Goal: Navigation & Orientation: Find specific page/section

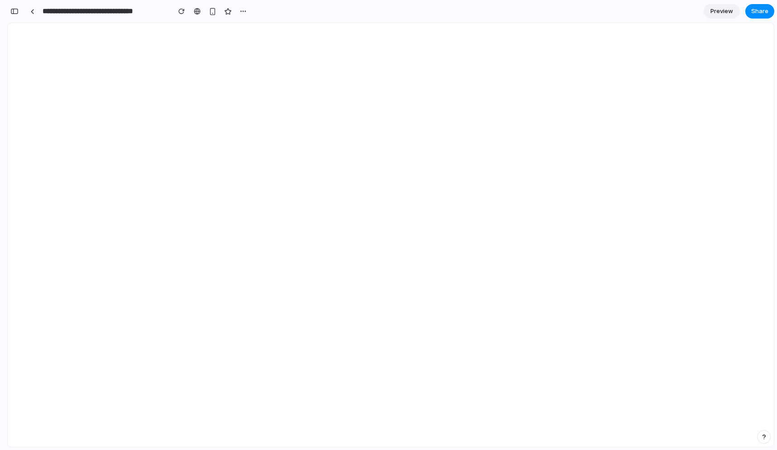
scroll to position [128, 0]
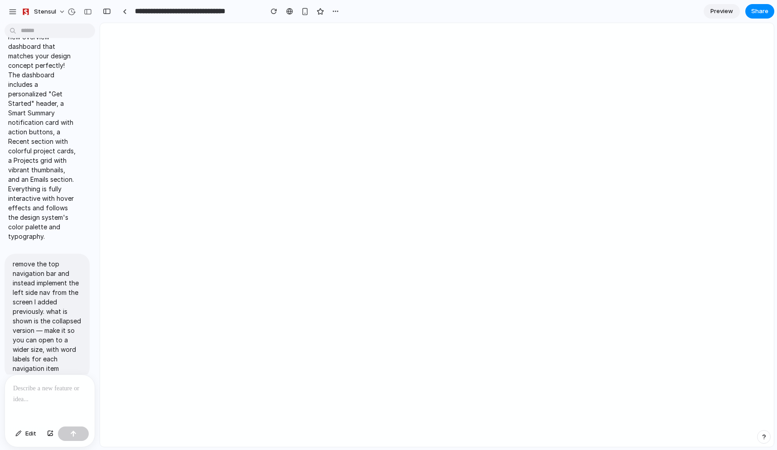
click at [8, 15] on div at bounding box center [4, 225] width 8 height 450
click at [29, 8] on div "Stensul" at bounding box center [38, 11] width 35 height 9
click at [40, 13] on div "Settings Invite members Change theme Sign out" at bounding box center [388, 225] width 777 height 450
click at [12, 13] on div "button" at bounding box center [13, 12] width 8 height 8
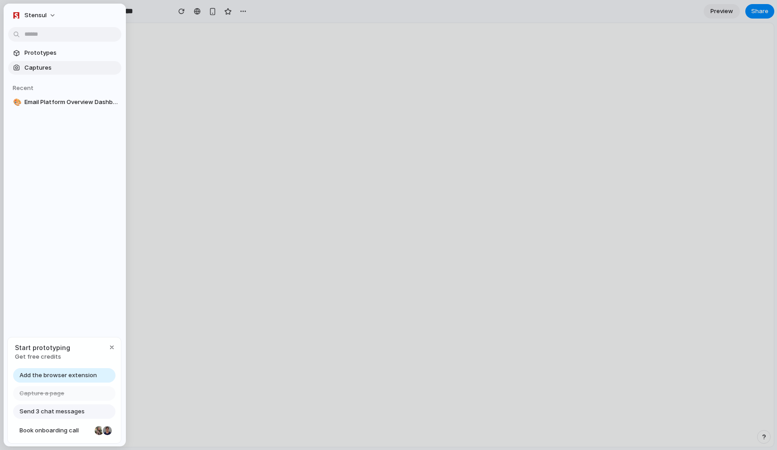
click at [40, 67] on span "Captures" at bounding box center [70, 67] width 93 height 9
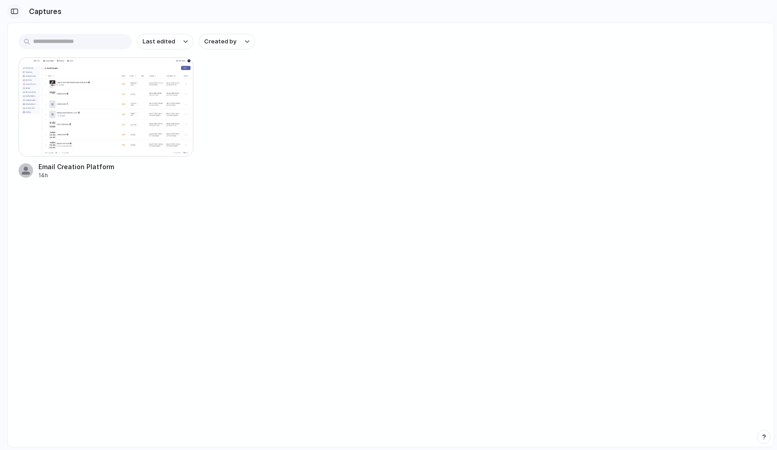
click at [17, 7] on button "button" at bounding box center [14, 11] width 14 height 14
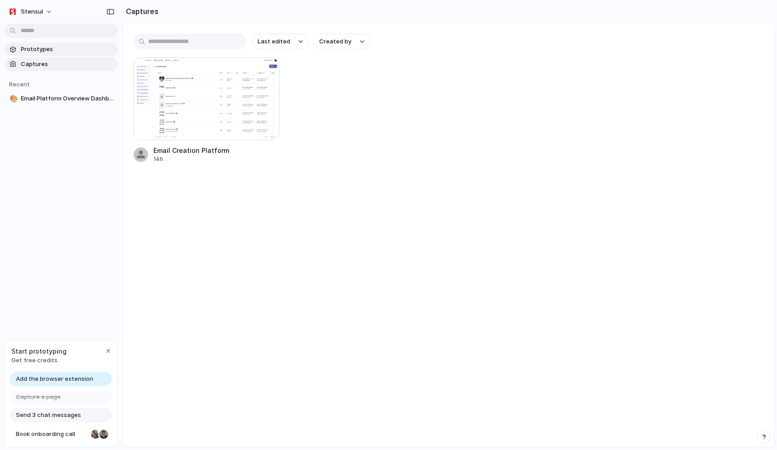
click at [34, 47] on span "Prototypes" at bounding box center [67, 49] width 93 height 9
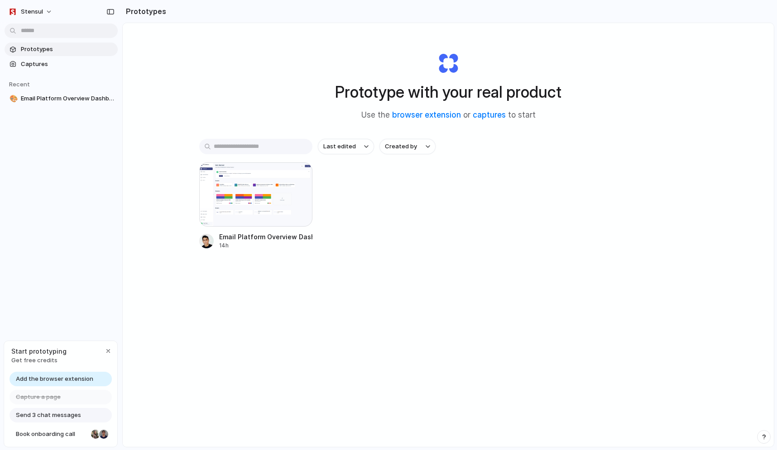
click at [74, 378] on span "Add the browser extension" at bounding box center [54, 379] width 77 height 9
click at [33, 361] on span "Get free credits" at bounding box center [38, 360] width 55 height 9
click at [72, 378] on span "Add the browser extension" at bounding box center [54, 379] width 77 height 9
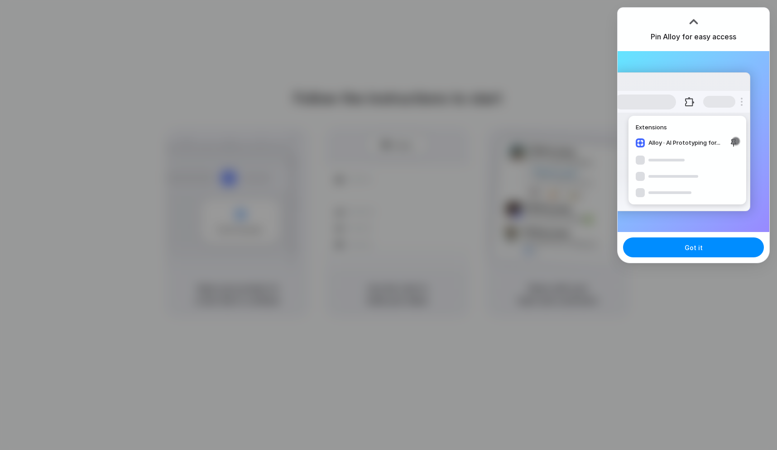
click at [509, 98] on div at bounding box center [388, 225] width 777 height 450
click at [675, 236] on div "Got it" at bounding box center [693, 247] width 152 height 31
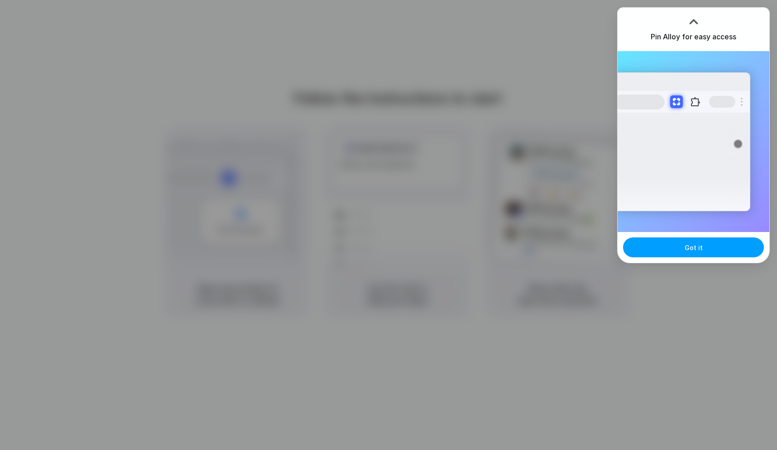
click at [669, 245] on button "Got it" at bounding box center [693, 248] width 141 height 20
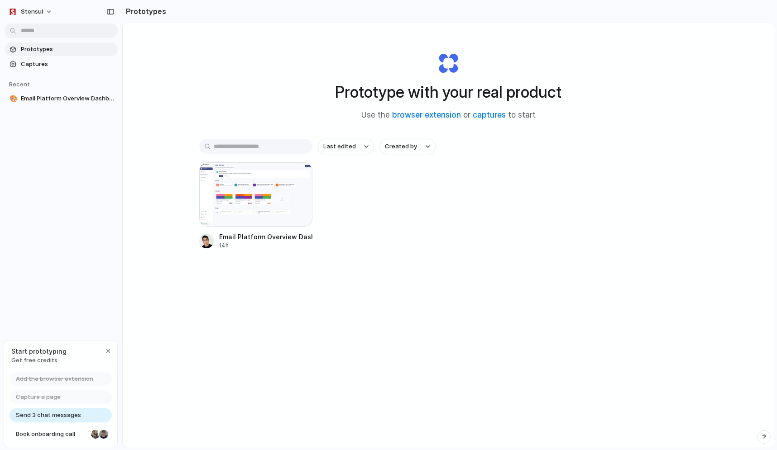
click at [58, 415] on span "Send 3 chat messages" at bounding box center [48, 415] width 65 height 9
click at [108, 348] on div "button" at bounding box center [108, 351] width 7 height 7
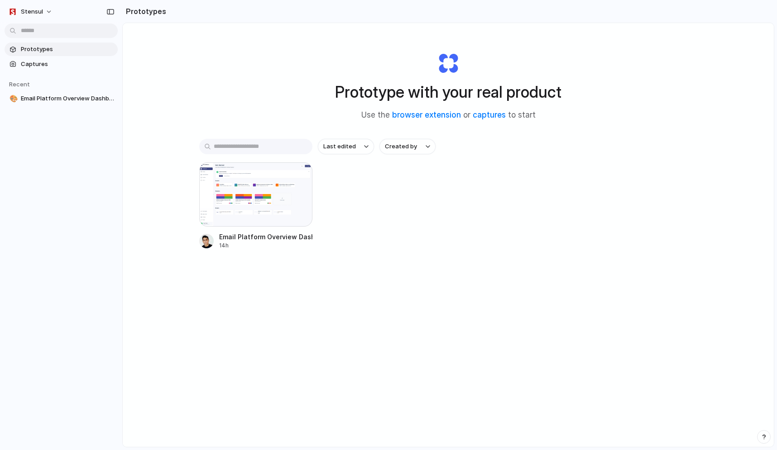
click at [423, 318] on div "Prototype with your real product Use the browser extension or captures to start…" at bounding box center [448, 259] width 651 height 472
click at [76, 58] on link "Captures" at bounding box center [61, 64] width 113 height 14
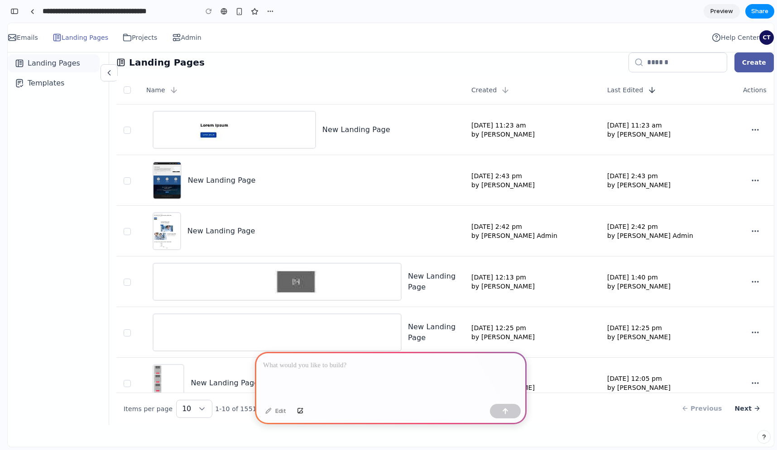
click at [8, 35] on div at bounding box center [8, 37] width 0 height 9
click at [305, 372] on div at bounding box center [391, 376] width 272 height 48
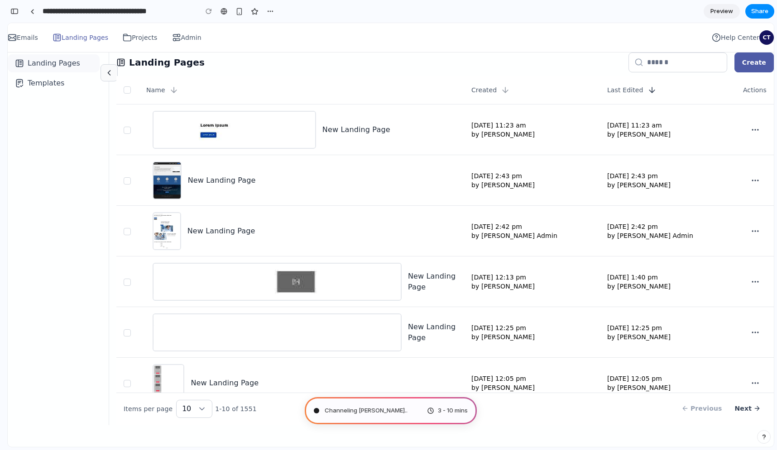
click at [114, 74] on icon "Collapse sidebar" at bounding box center [109, 72] width 9 height 9
click at [136, 14] on input "**********" at bounding box center [118, 11] width 154 height 16
drag, startPoint x: 93, startPoint y: 10, endPoint x: 44, endPoint y: 12, distance: 49.4
click at [44, 12] on input "**********" at bounding box center [118, 11] width 154 height 16
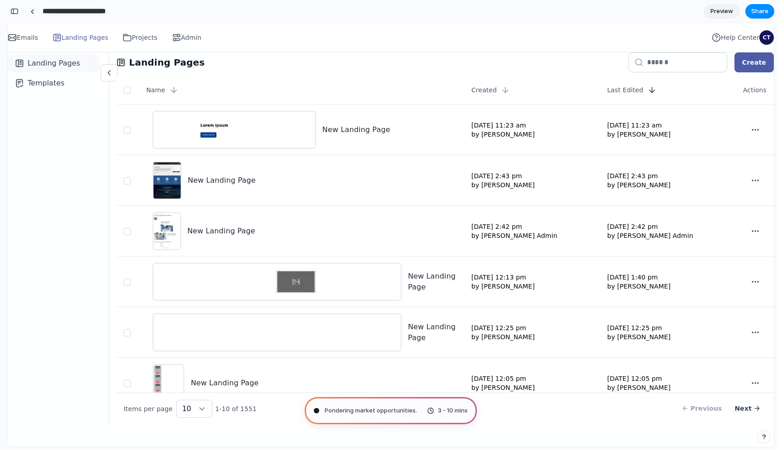
type input "**********"
click at [280, 97] on th "Name" at bounding box center [301, 90] width 325 height 29
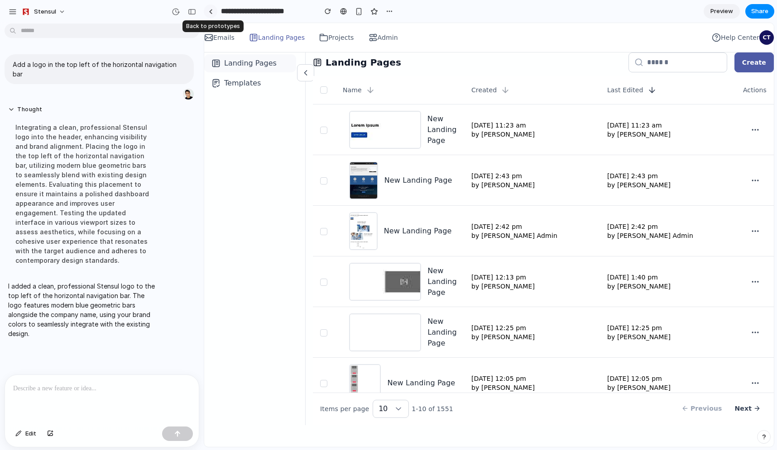
click at [211, 11] on div at bounding box center [211, 11] width 4 height 5
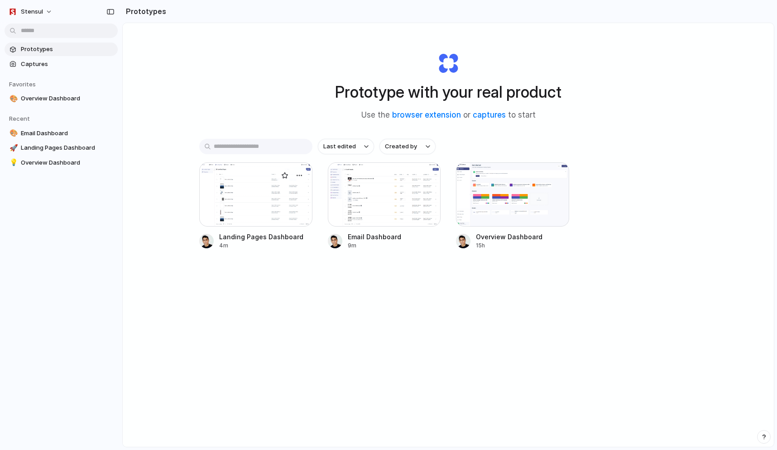
click at [253, 203] on div at bounding box center [255, 194] width 113 height 64
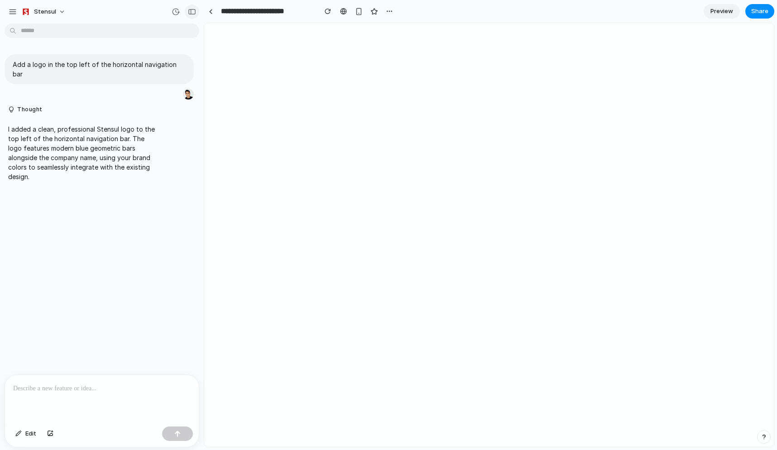
click at [194, 12] on div "button" at bounding box center [192, 12] width 8 height 6
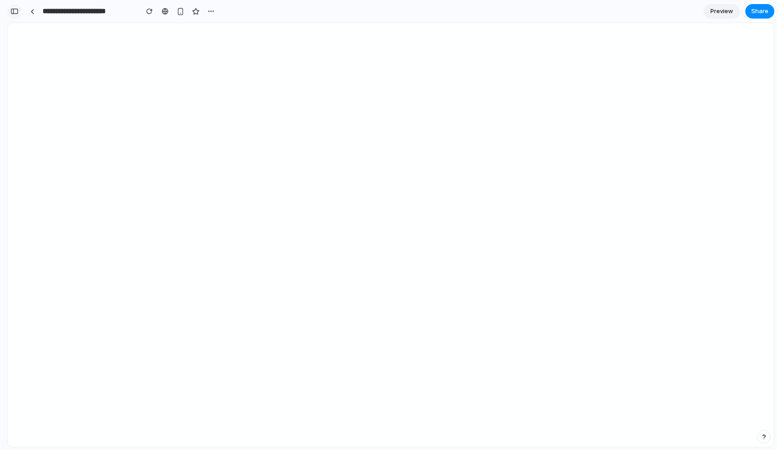
click at [14, 12] on div "button" at bounding box center [14, 11] width 8 height 6
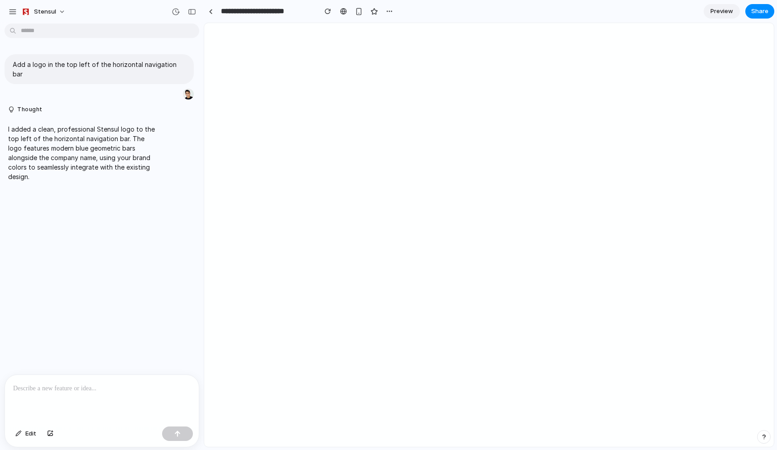
click at [107, 381] on div at bounding box center [102, 399] width 194 height 48
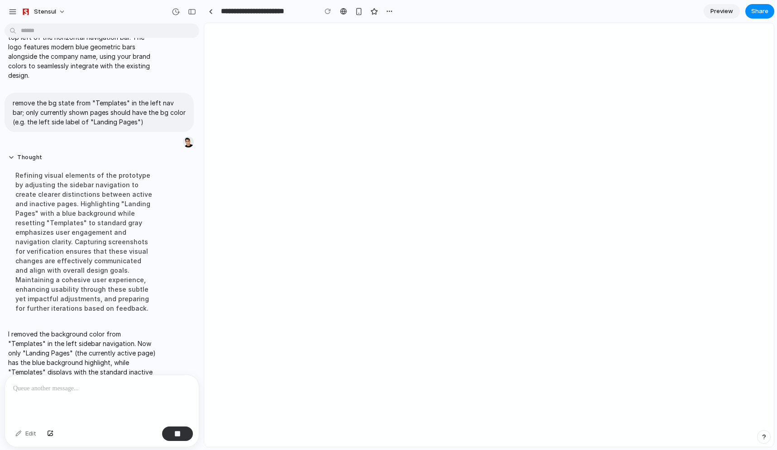
scroll to position [113, 0]
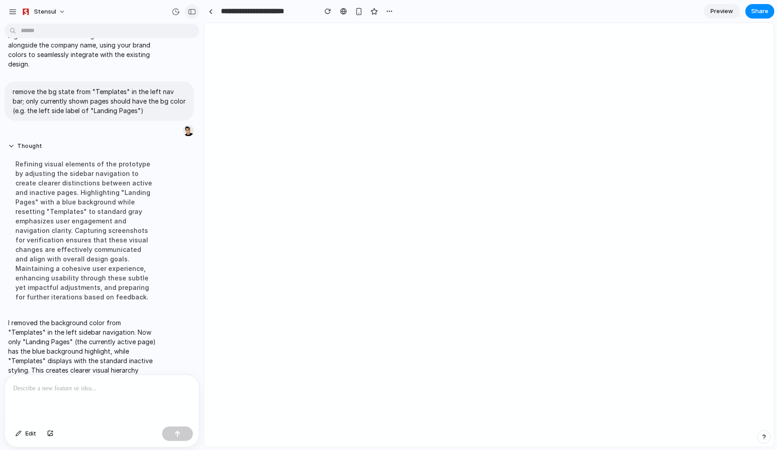
click at [193, 15] on button "button" at bounding box center [192, 12] width 14 height 14
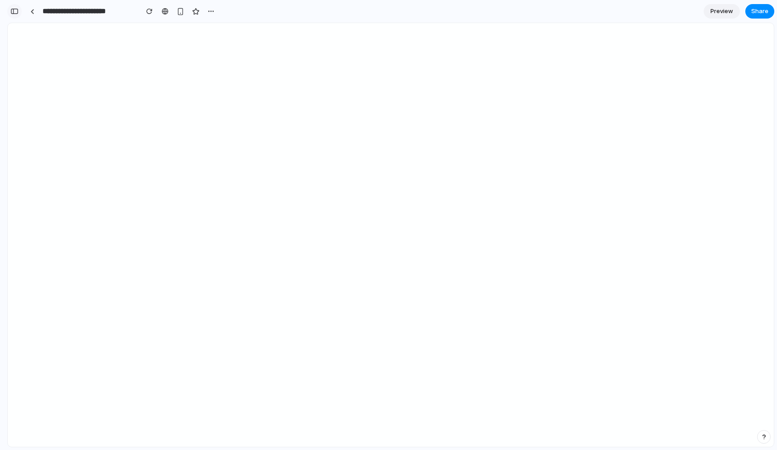
click at [13, 13] on div "button" at bounding box center [14, 11] width 8 height 6
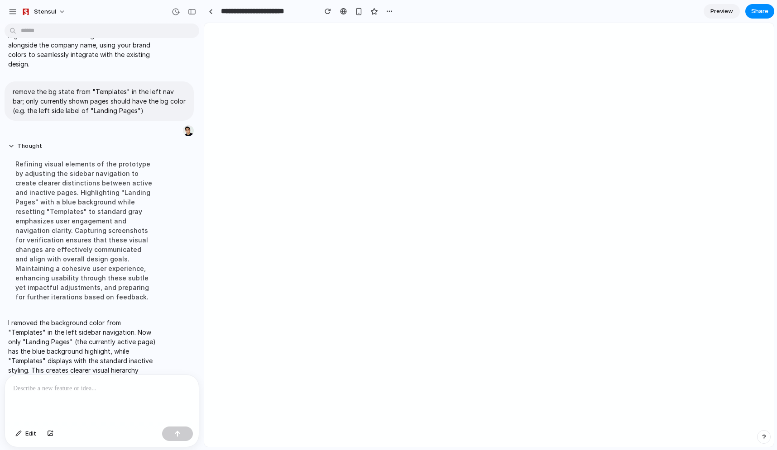
click at [135, 398] on div at bounding box center [102, 399] width 194 height 48
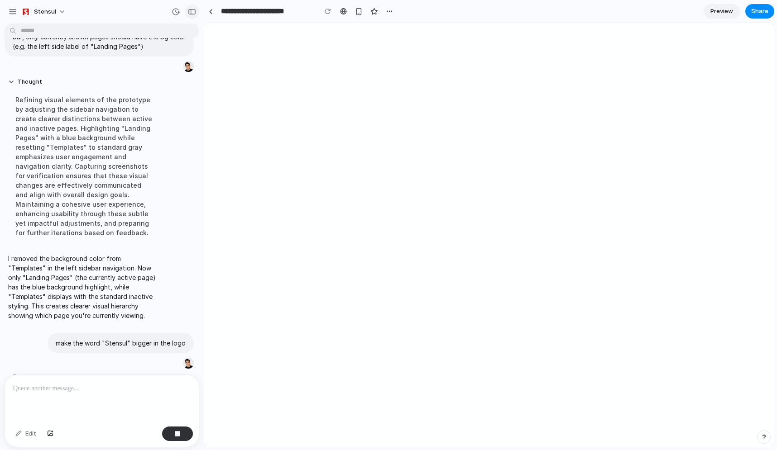
click at [191, 9] on div "button" at bounding box center [192, 12] width 8 height 6
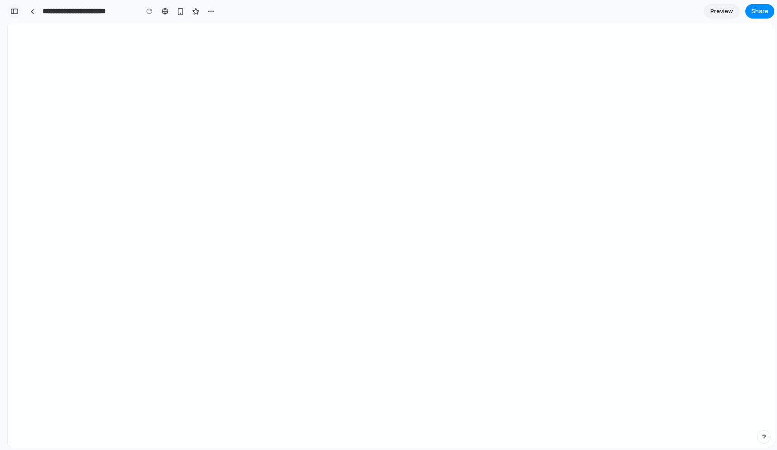
click at [15, 8] on button "button" at bounding box center [14, 11] width 14 height 14
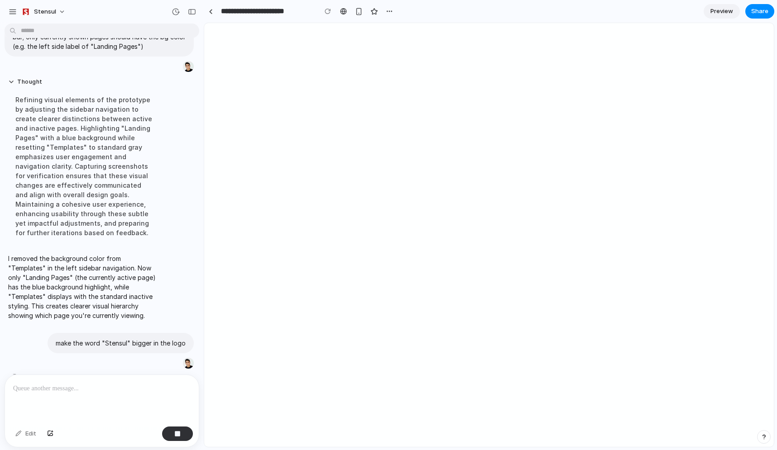
click at [88, 386] on p at bounding box center [101, 388] width 177 height 11
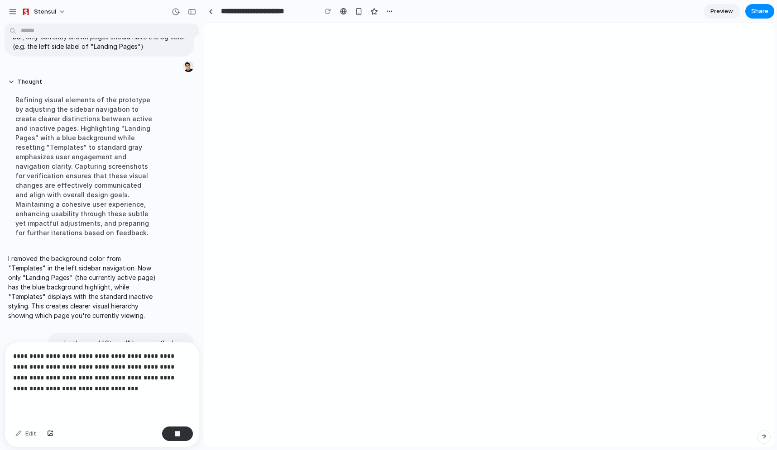
scroll to position [249, 0]
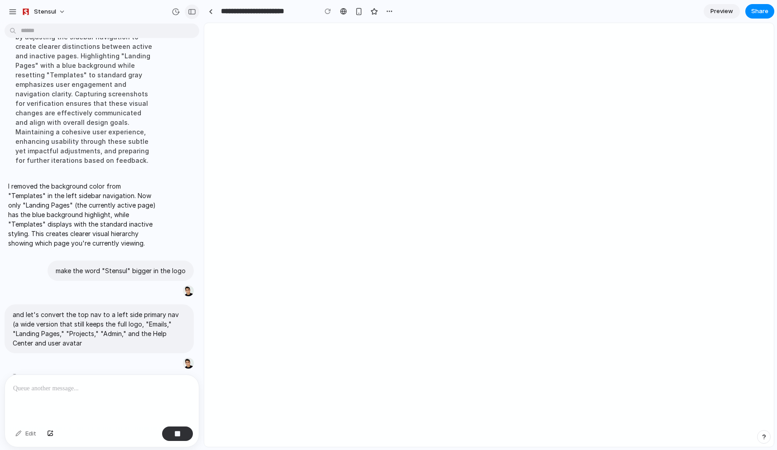
click at [192, 10] on div "button" at bounding box center [192, 12] width 8 height 6
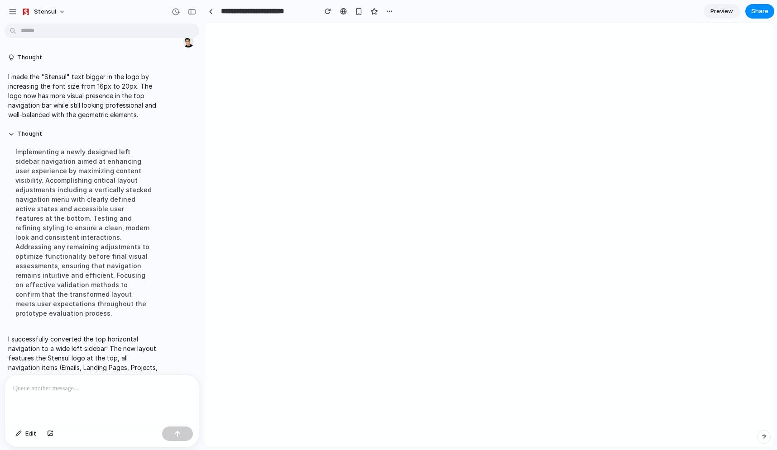
scroll to position [440, 0]
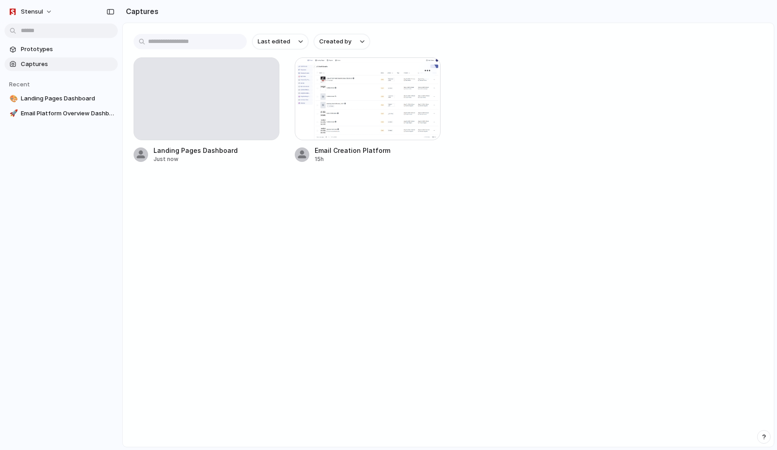
click at [381, 117] on div at bounding box center [368, 98] width 146 height 83
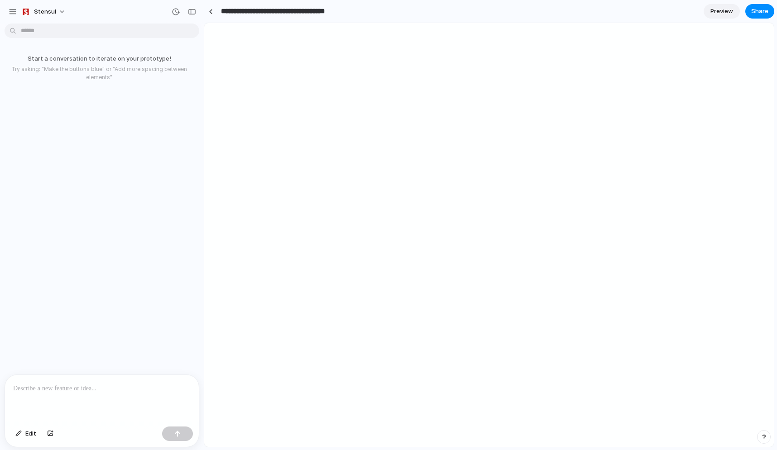
click at [251, 13] on input "**********" at bounding box center [288, 11] width 138 height 16
drag, startPoint x: 270, startPoint y: 9, endPoint x: 206, endPoint y: 9, distance: 63.8
click at [206, 9] on div "**********" at bounding box center [321, 11] width 235 height 16
click at [256, 12] on input "**********" at bounding box center [262, 11] width 86 height 16
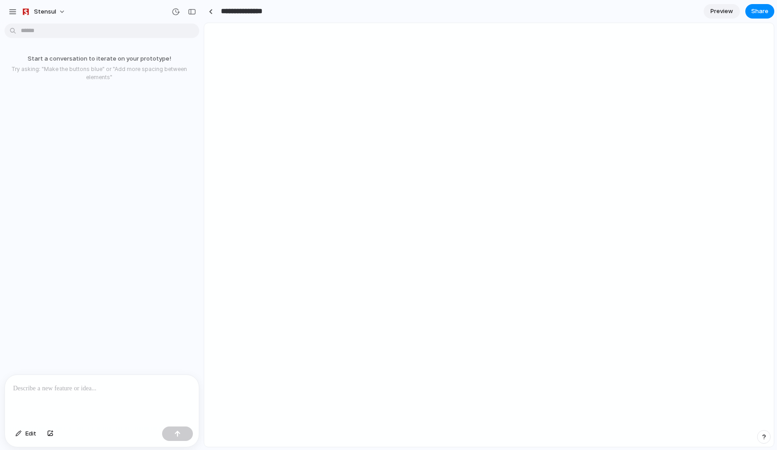
type input "**********"
click at [142, 137] on div "Start a conversation to iterate on your prototype! Try asking: "Make the button…" at bounding box center [99, 201] width 198 height 348
click at [212, 12] on link at bounding box center [211, 12] width 14 height 14
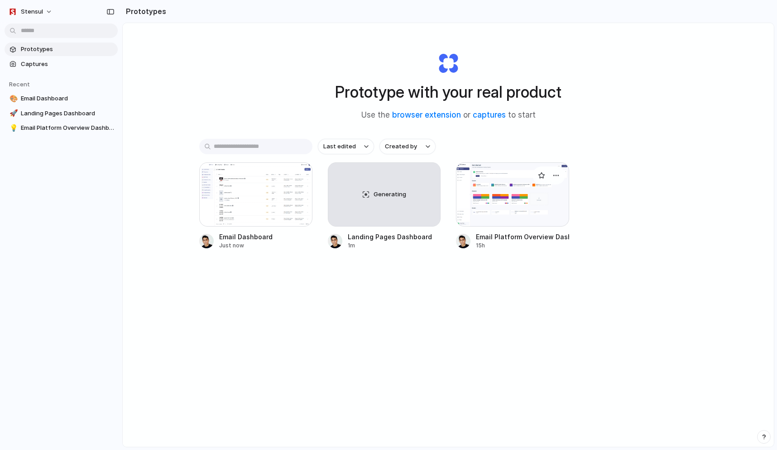
click at [511, 240] on div "Email Platform Overview Dashboard" at bounding box center [522, 237] width 93 height 10
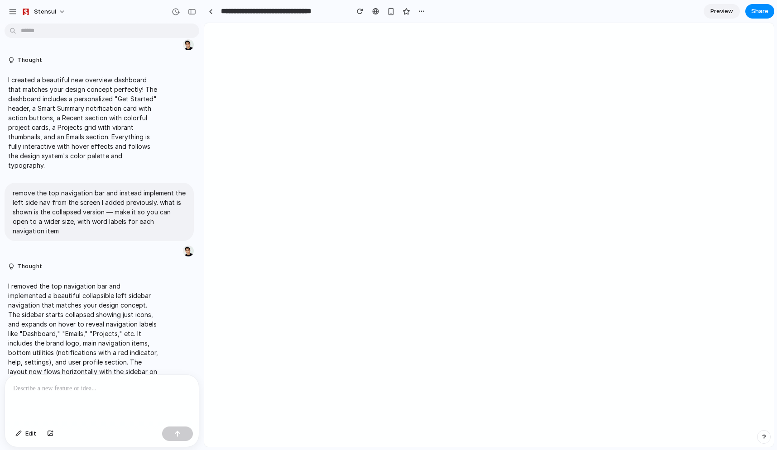
scroll to position [172, 0]
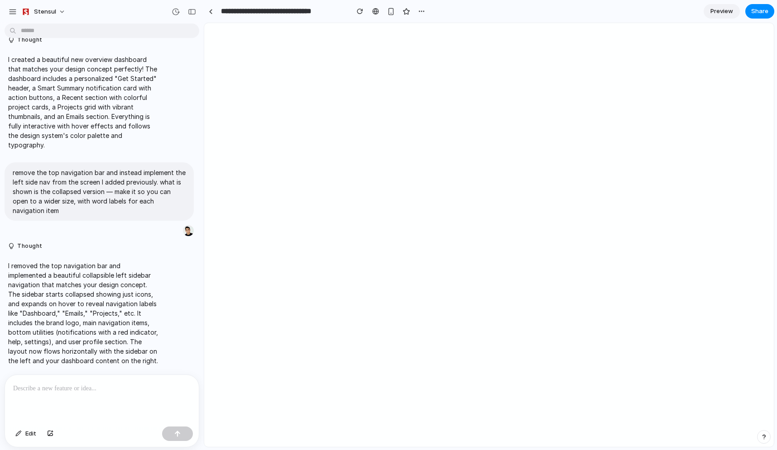
click at [253, 10] on input "**********" at bounding box center [282, 11] width 127 height 16
drag, startPoint x: 272, startPoint y: 11, endPoint x: 219, endPoint y: 11, distance: 52.9
click at [219, 11] on input "**********" at bounding box center [282, 11] width 127 height 16
type input "**********"
click at [215, 11] on link at bounding box center [211, 12] width 14 height 14
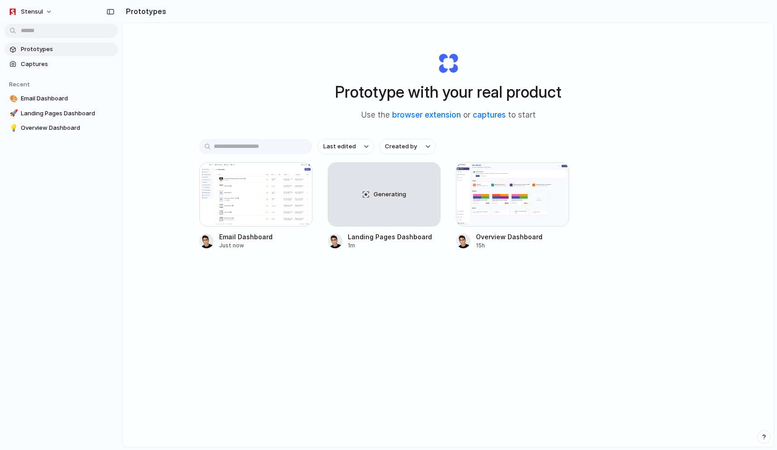
click at [510, 274] on div "Last edited Created by Email Dashboard Just now Generating Landing Pages Dashbo…" at bounding box center [448, 222] width 498 height 167
click at [543, 177] on div "button" at bounding box center [541, 175] width 7 height 7
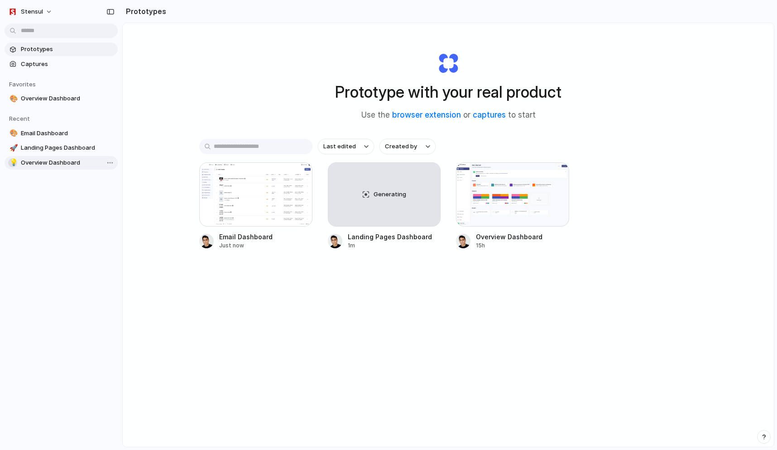
click at [12, 165] on div "💡" at bounding box center [13, 162] width 6 height 10
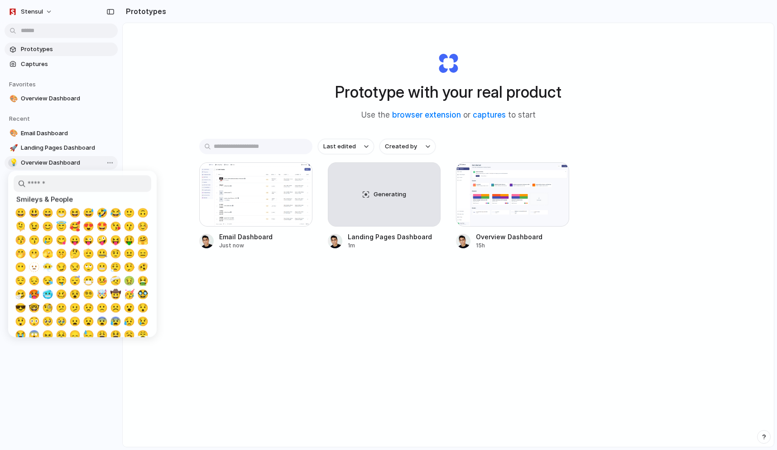
click at [12, 165] on div at bounding box center [388, 225] width 777 height 450
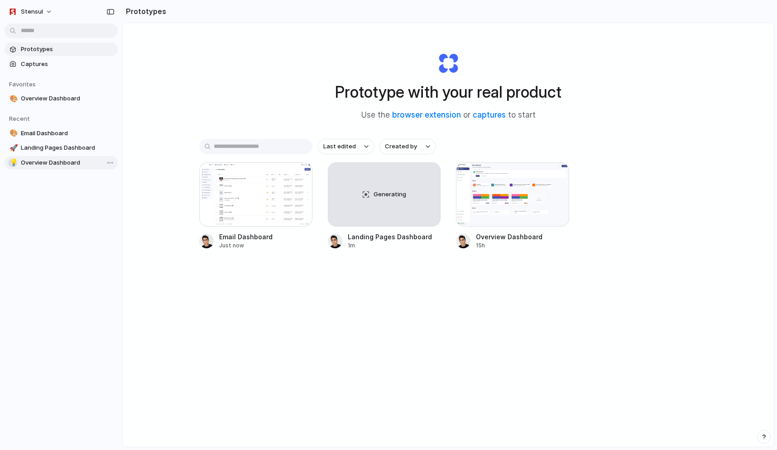
click at [10, 161] on div "💡" at bounding box center [13, 162] width 6 height 10
type input "*"
click at [252, 76] on div at bounding box center [388, 225] width 777 height 450
click at [11, 164] on div "💡" at bounding box center [13, 162] width 6 height 10
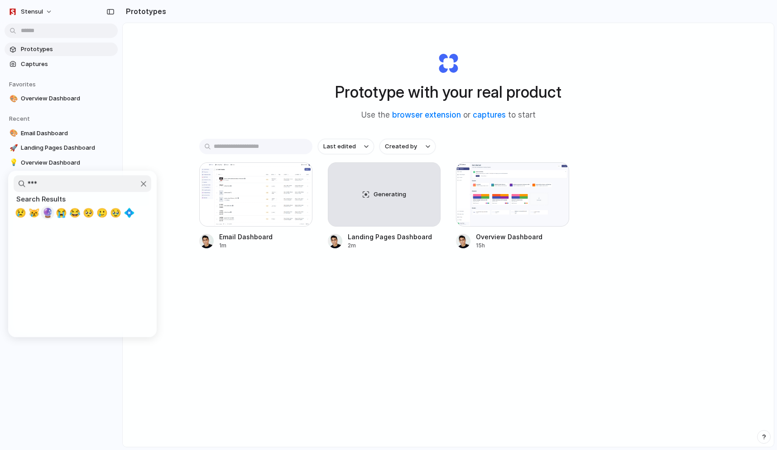
type input "***"
click at [49, 211] on span "🔮" at bounding box center [47, 213] width 11 height 11
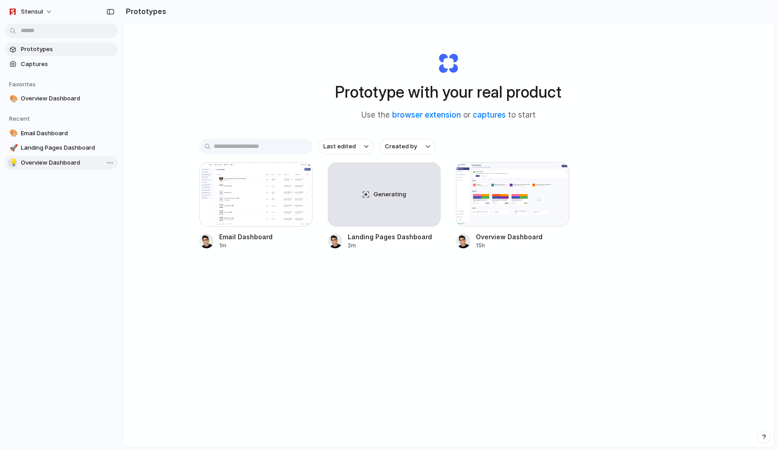
click at [14, 161] on div "💡" at bounding box center [13, 162] width 6 height 10
type input "****"
click at [19, 214] on span "🔮" at bounding box center [20, 213] width 11 height 11
click at [14, 142] on link "🚀 Landing Pages Dashboard" at bounding box center [61, 148] width 113 height 14
click at [109, 163] on body "Stensul Prototypes Captures Favorites 🎨 Overview Dashboard To pick up a draggab…" at bounding box center [388, 225] width 777 height 450
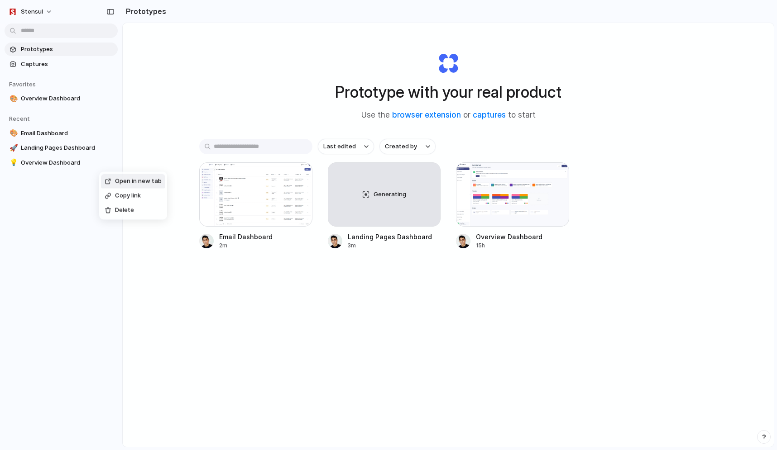
click at [74, 208] on div "Open in new tab Copy link Delete" at bounding box center [388, 225] width 777 height 450
click at [12, 97] on div "🎨" at bounding box center [13, 99] width 6 height 10
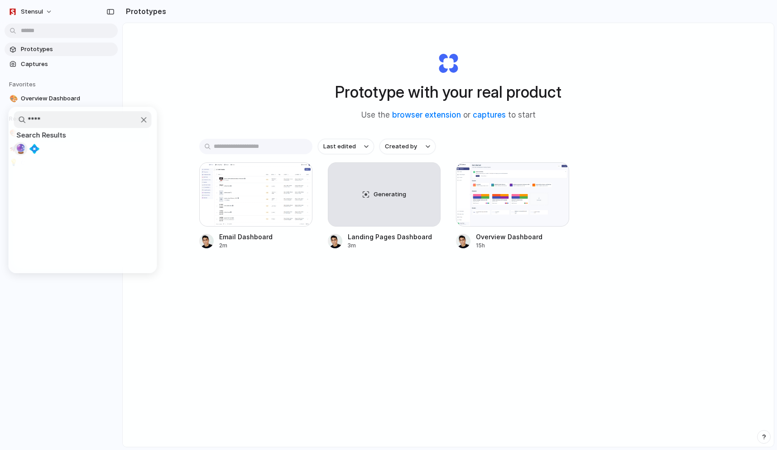
type input "****"
click at [21, 147] on span "🔮" at bounding box center [20, 148] width 11 height 11
click at [14, 133] on div "🎨" at bounding box center [13, 133] width 6 height 10
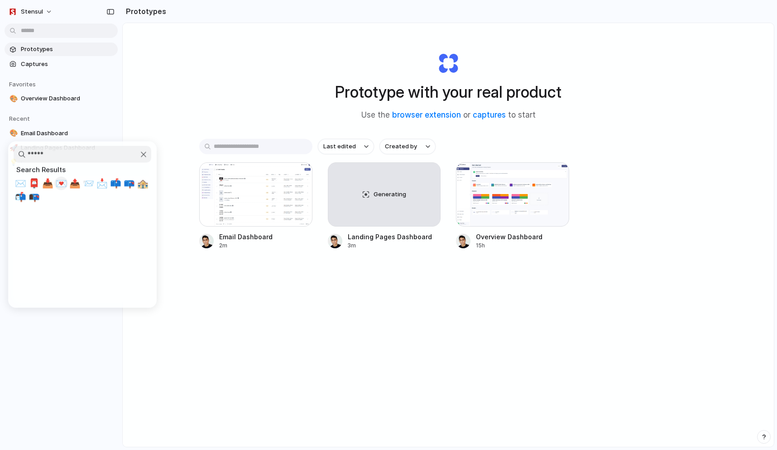
type input "*****"
click at [62, 184] on span "💌" at bounding box center [61, 183] width 11 height 11
click at [14, 147] on div "🚀" at bounding box center [13, 148] width 6 height 10
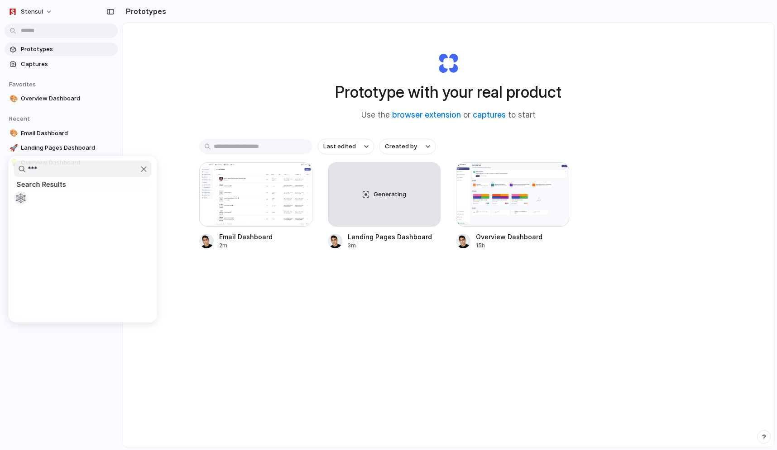
type input "****"
type input "***"
click at [49, 199] on span "🖥️" at bounding box center [47, 198] width 11 height 11
click at [204, 106] on div "Prototype with your real product Use the browser extension or captures to start…" at bounding box center [448, 259] width 651 height 472
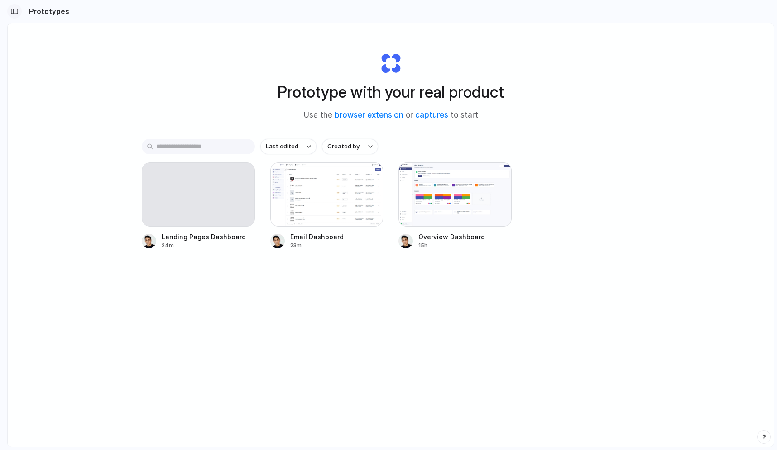
click at [12, 14] on div "button" at bounding box center [14, 11] width 8 height 6
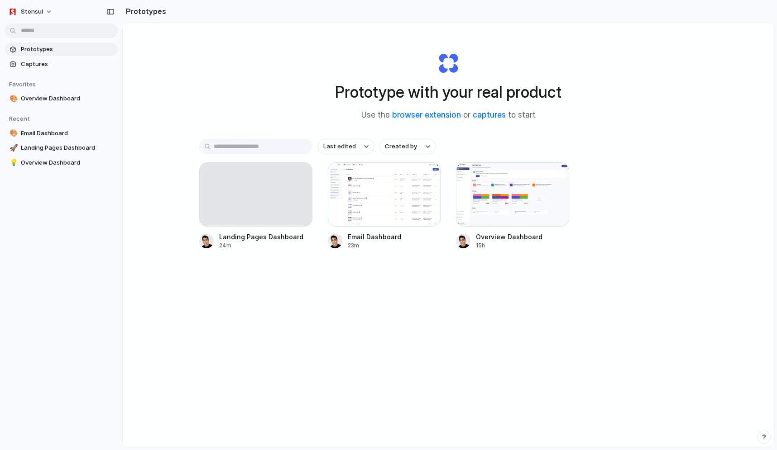
click at [90, 24] on body "Stensul Prototypes Captures Favorites 🎨 Overview Dashboard To pick up a draggab…" at bounding box center [388, 225] width 777 height 450
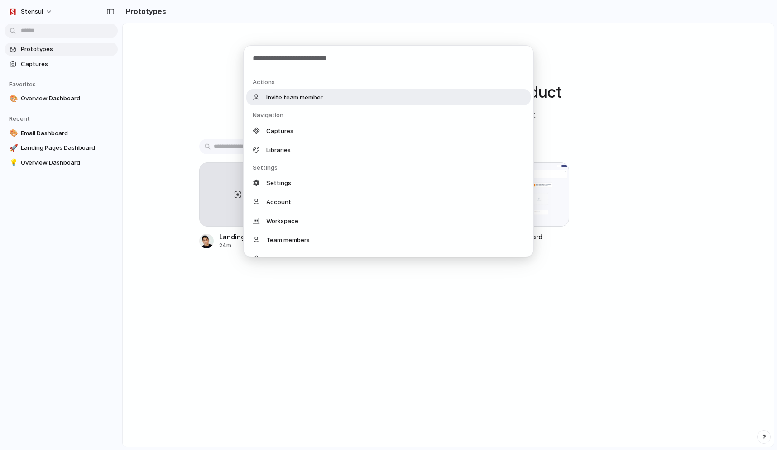
click at [210, 100] on div "Actions Invite team member Navigation Captures Libraries Settings Settings Acco…" at bounding box center [388, 225] width 777 height 450
